Goal: Information Seeking & Learning: Learn about a topic

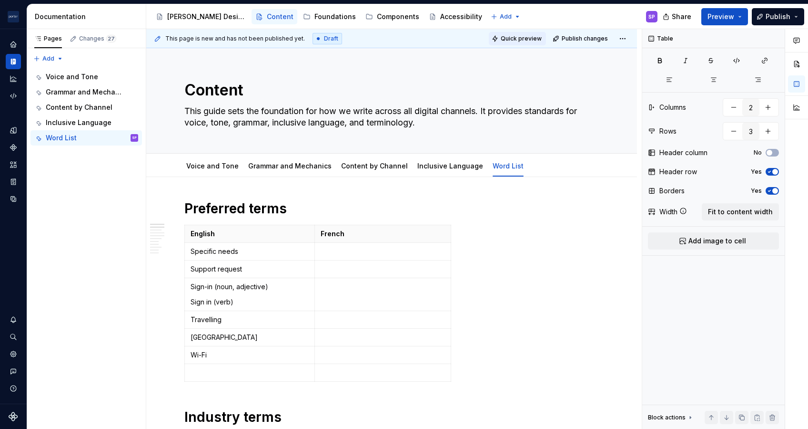
click at [532, 35] on span "Quick preview" at bounding box center [521, 39] width 41 height 8
click at [217, 155] on div "Voice and Tone" at bounding box center [213, 165] width 60 height 20
click at [221, 160] on div "Voice and Tone" at bounding box center [212, 165] width 52 height 11
click at [227, 165] on link "Voice and Tone" at bounding box center [212, 166] width 52 height 8
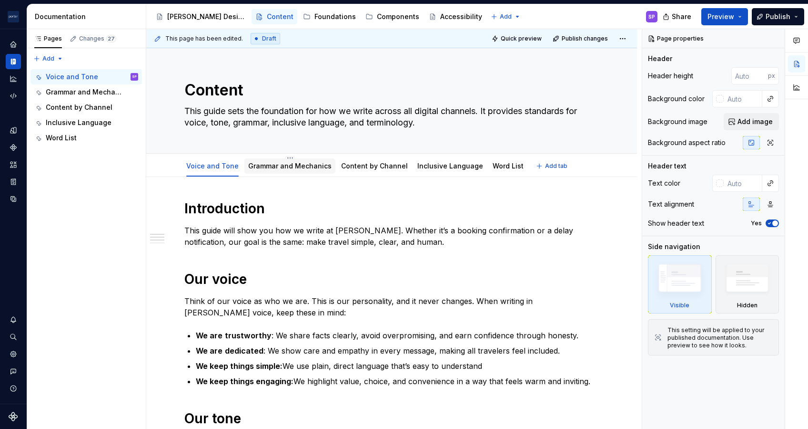
click at [273, 167] on link "Grammar and Mechanics" at bounding box center [289, 166] width 83 height 8
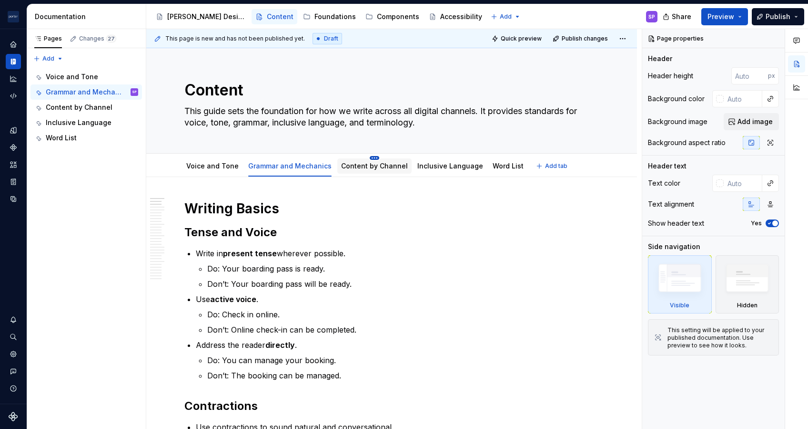
click at [366, 158] on html "[PERSON_NAME] Airlines SP Design system data Documentation Accessibility guide …" at bounding box center [404, 214] width 808 height 429
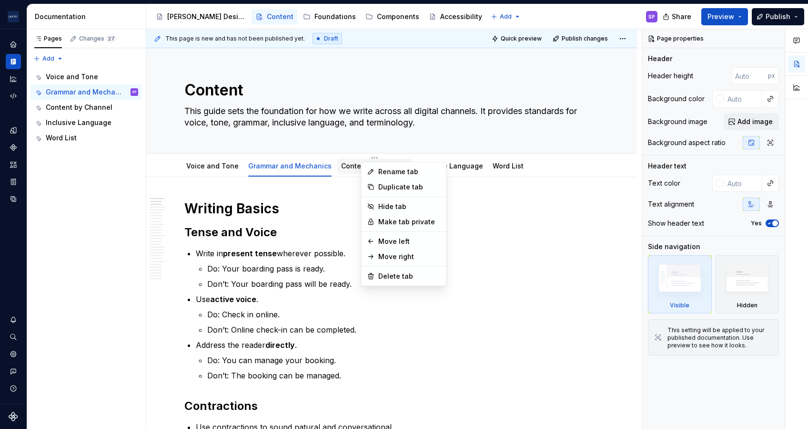
click at [342, 162] on html "[PERSON_NAME] Airlines SP Design system data Documentation Accessibility guide …" at bounding box center [404, 214] width 808 height 429
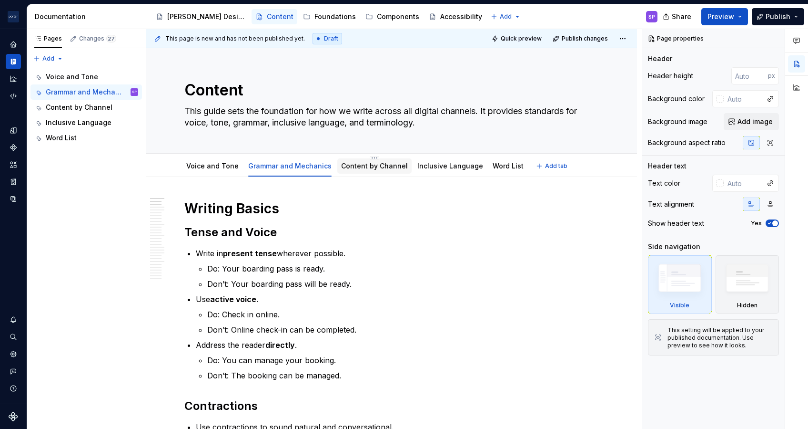
click at [355, 174] on div "Content by Channel" at bounding box center [374, 165] width 74 height 17
click at [351, 164] on link "Content by Channel" at bounding box center [374, 166] width 67 height 8
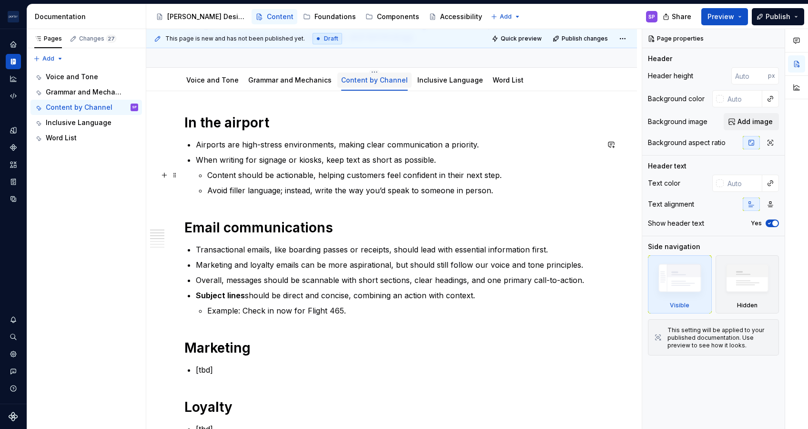
scroll to position [86, 0]
click at [253, 125] on h1 "In the airport" at bounding box center [391, 121] width 415 height 17
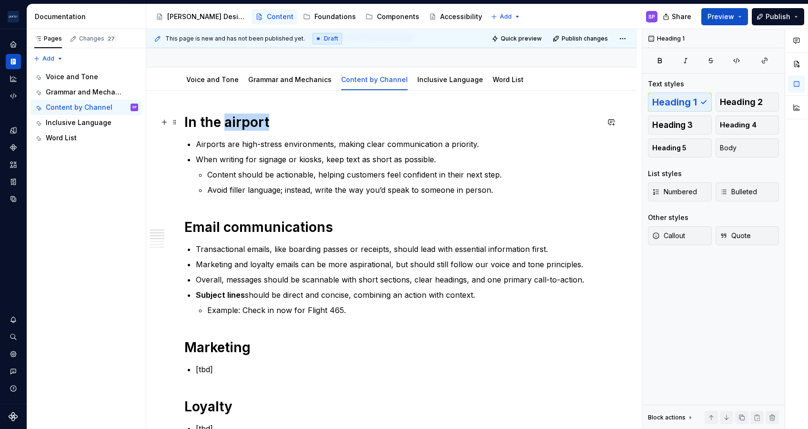
click at [253, 125] on h1 "In the airport" at bounding box center [391, 121] width 415 height 17
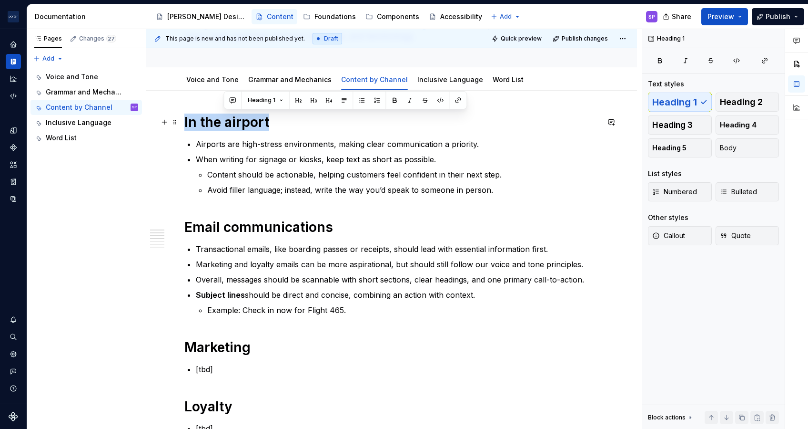
click at [253, 125] on h1 "In the airport" at bounding box center [391, 121] width 415 height 17
click at [282, 244] on p "Transactional emails, like boarding passes or receipts, should lead with essent…" at bounding box center [397, 248] width 403 height 11
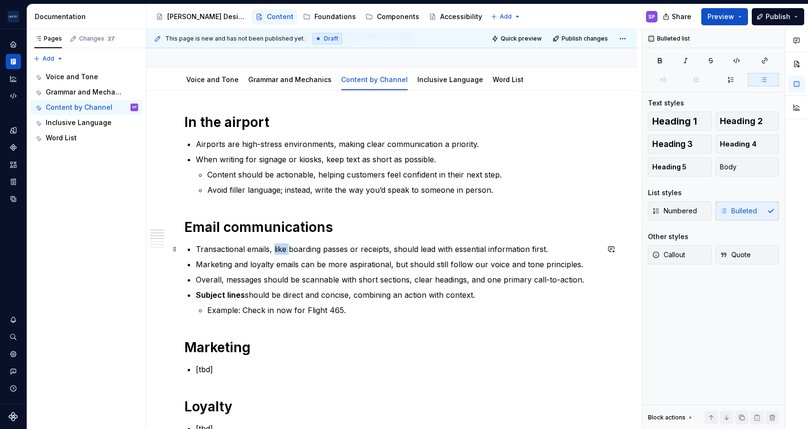
click at [282, 244] on p "Transactional emails, like boarding passes or receipts, should lead with essent…" at bounding box center [397, 248] width 403 height 11
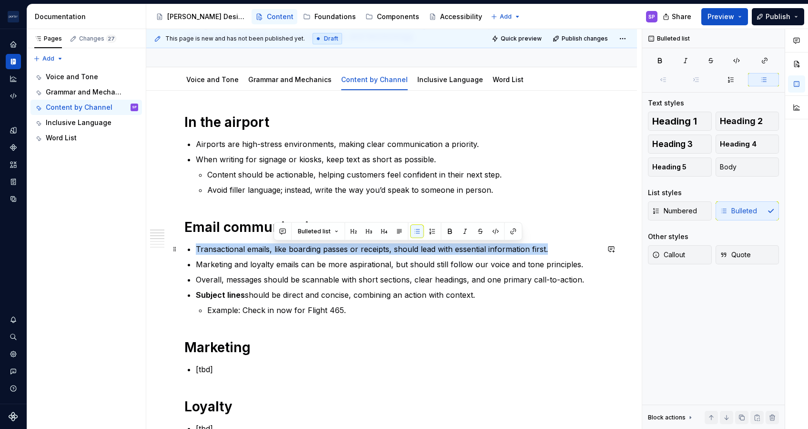
click at [282, 244] on p "Transactional emails, like boarding passes or receipts, should lead with essent…" at bounding box center [397, 248] width 403 height 11
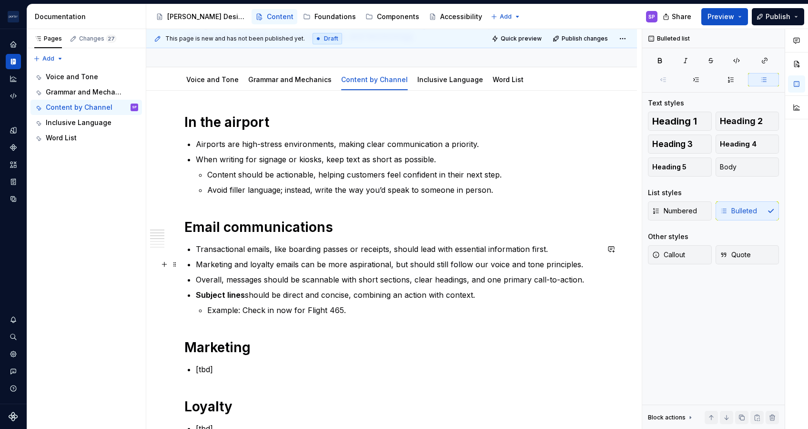
click at [279, 270] on ul "Transactional emails, like boarding passes or receipts, should lead with essent…" at bounding box center [397, 279] width 403 height 72
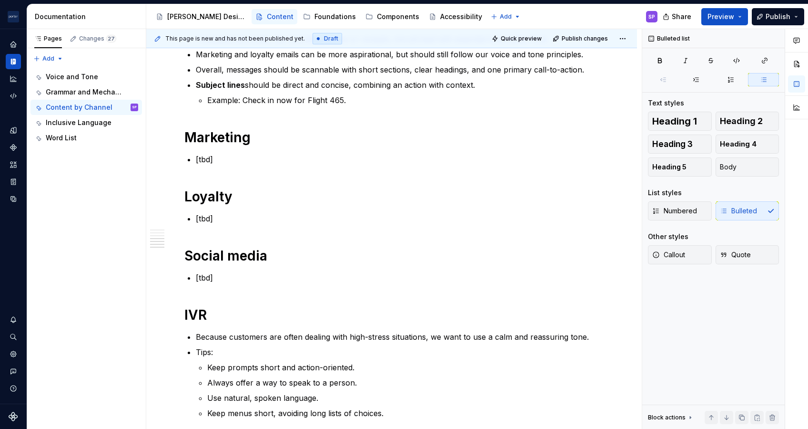
scroll to position [542, 0]
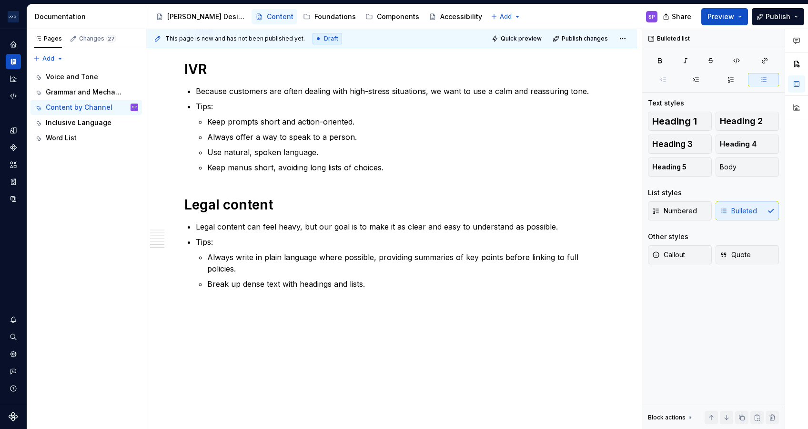
type textarea "*"
